Goal: Task Accomplishment & Management: Manage account settings

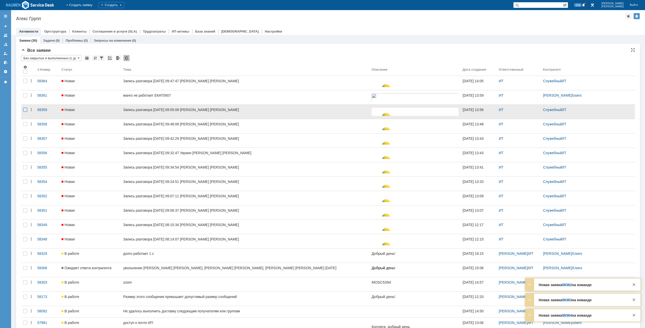
click at [24, 110] on div at bounding box center [25, 110] width 4 height 4
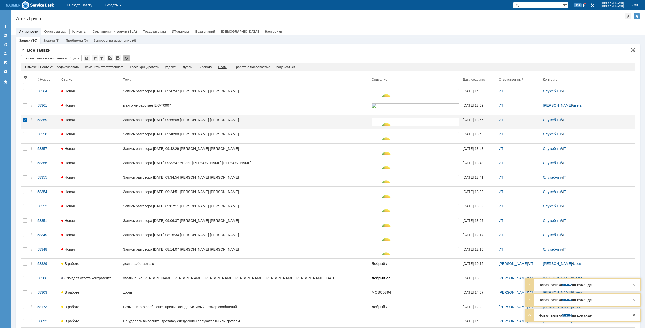
click at [225, 67] on div "Спам" at bounding box center [222, 67] width 8 height 4
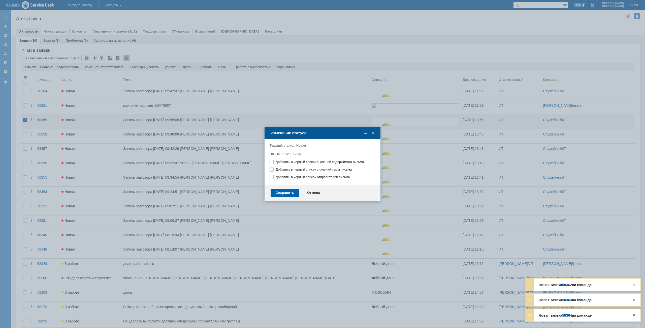
click at [286, 190] on div "Сохранить" at bounding box center [285, 193] width 28 height 8
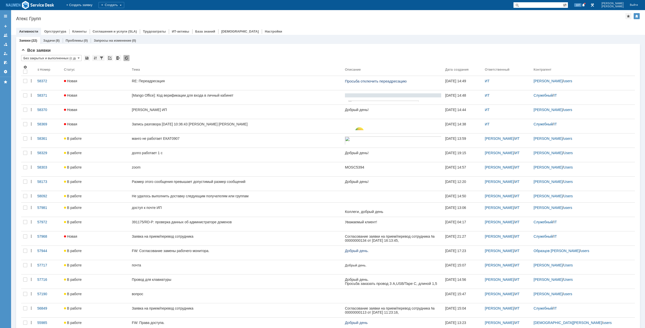
click at [82, 16] on div "Атекс Групп" at bounding box center [321, 18] width 610 height 5
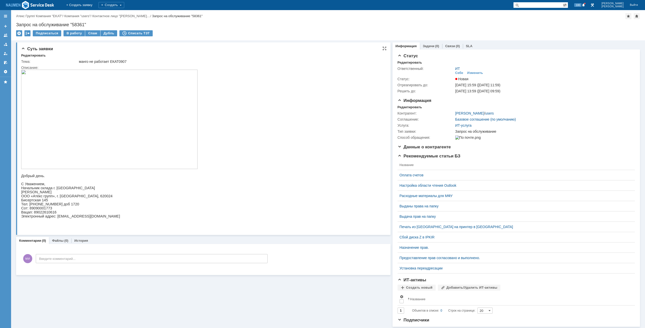
click at [127, 104] on img at bounding box center [109, 119] width 176 height 99
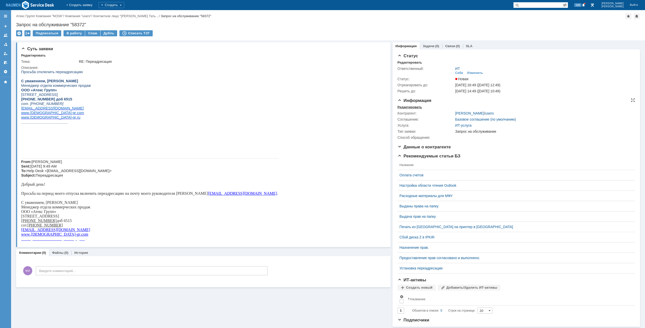
click at [413, 107] on div "Редактировать" at bounding box center [410, 107] width 24 height 4
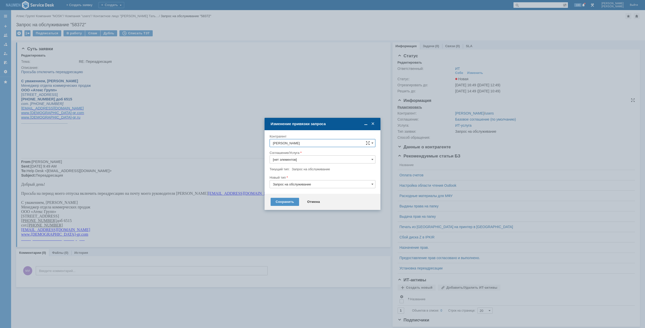
type input "ИТ-услуга"
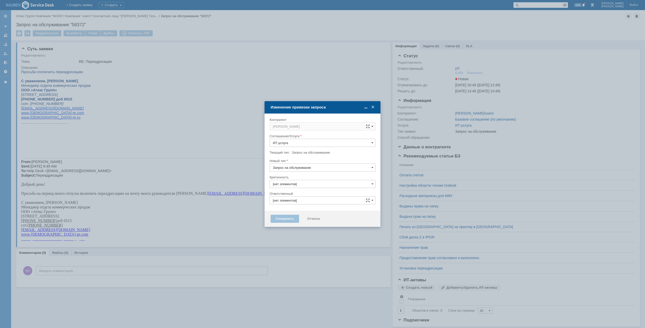
type input "Кондратенко Сергей"
type input "3. Низкая"
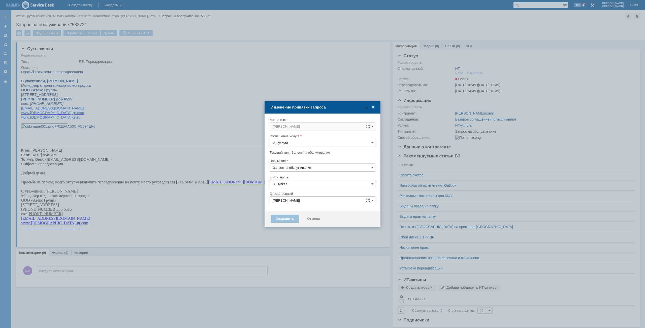
type input "[не указано]"
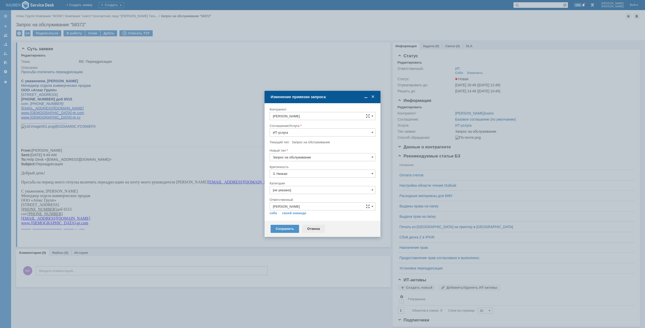
click at [309, 228] on div "Отмена" at bounding box center [313, 229] width 23 height 8
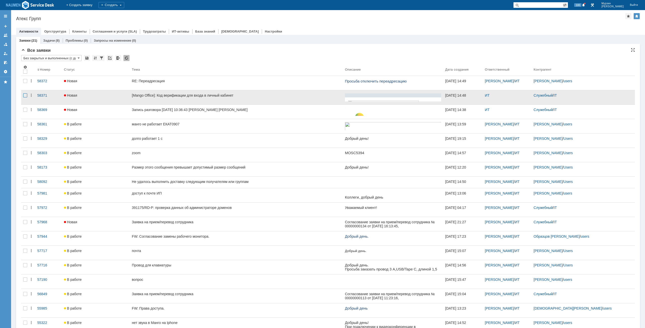
click at [24, 96] on div at bounding box center [25, 95] width 4 height 4
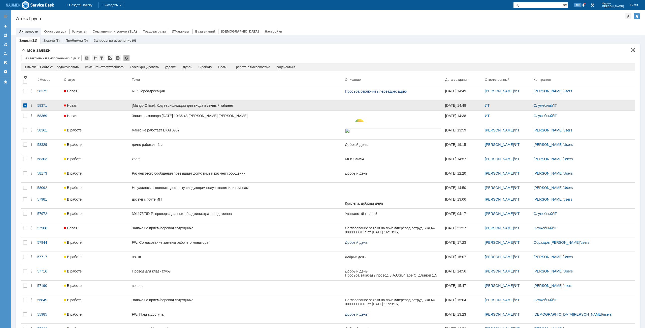
click at [25, 105] on div at bounding box center [25, 105] width 4 height 4
